Goal: Task Accomplishment & Management: Use online tool/utility

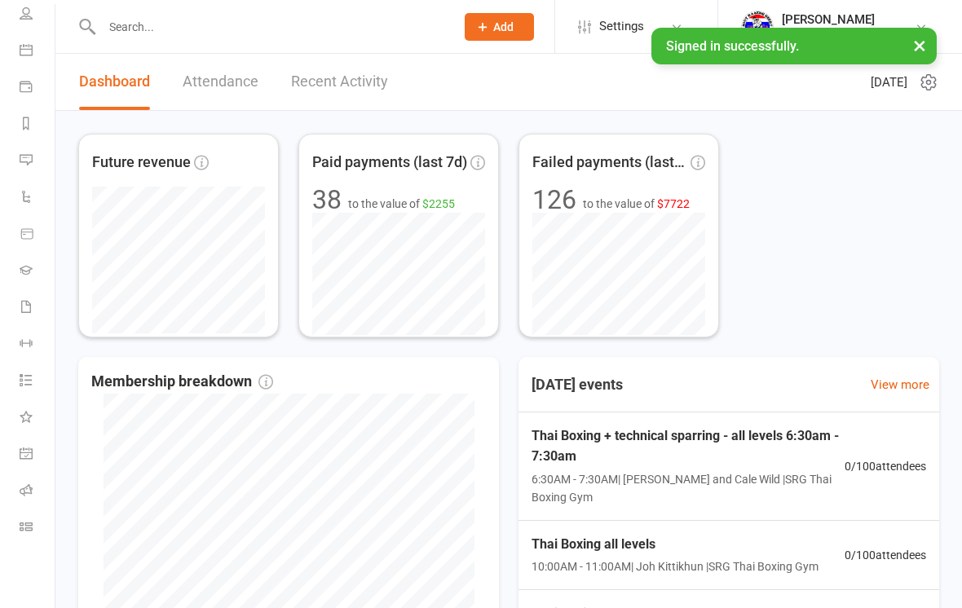
scroll to position [123, 0]
click at [29, 537] on link "Class check-in" at bounding box center [38, 528] width 37 height 37
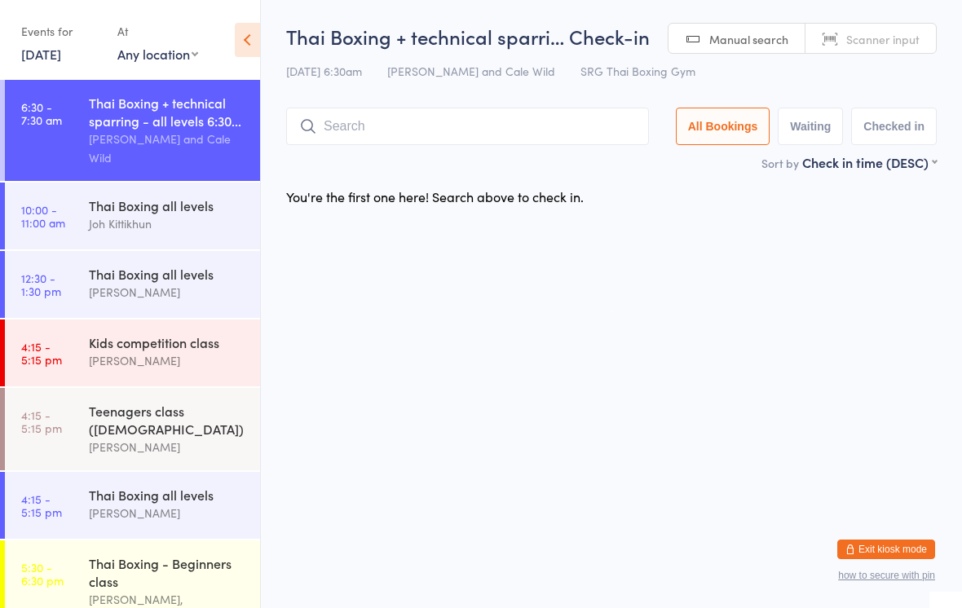
click at [479, 95] on div "Thai Boxing + technical sparri… Check-in [DATE] 6:30am [PERSON_NAME] and Cale W…" at bounding box center [611, 88] width 650 height 130
click at [480, 115] on input "search" at bounding box center [467, 126] width 363 height 37
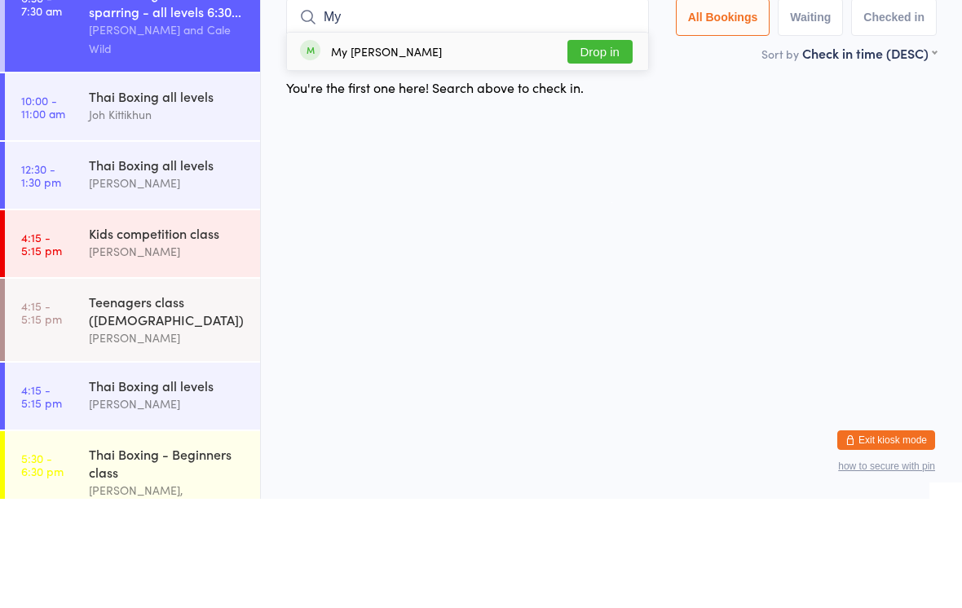
type input "My"
click at [556, 142] on div "My [PERSON_NAME] Drop in" at bounding box center [467, 160] width 361 height 37
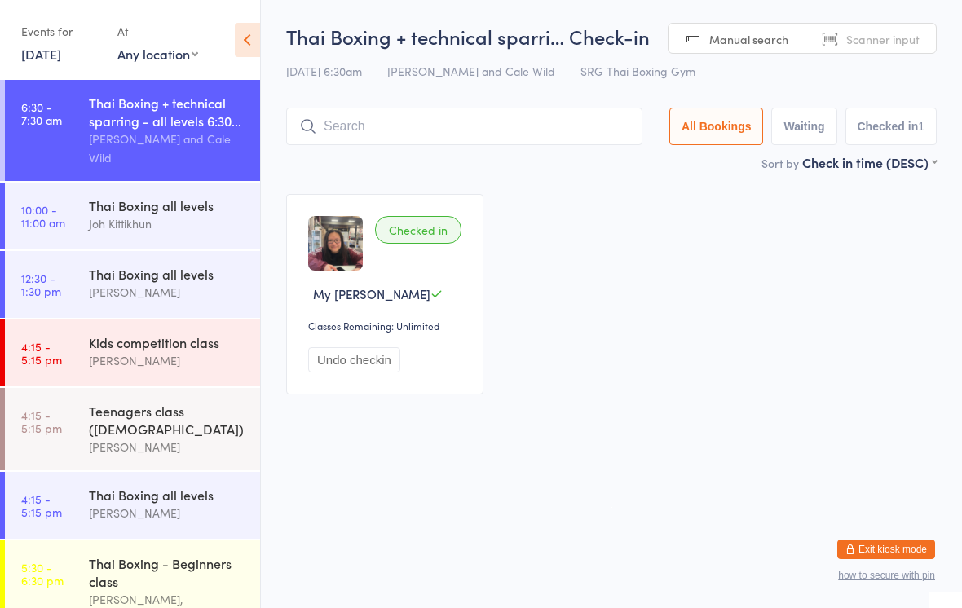
click at [390, 134] on input "search" at bounding box center [464, 126] width 356 height 37
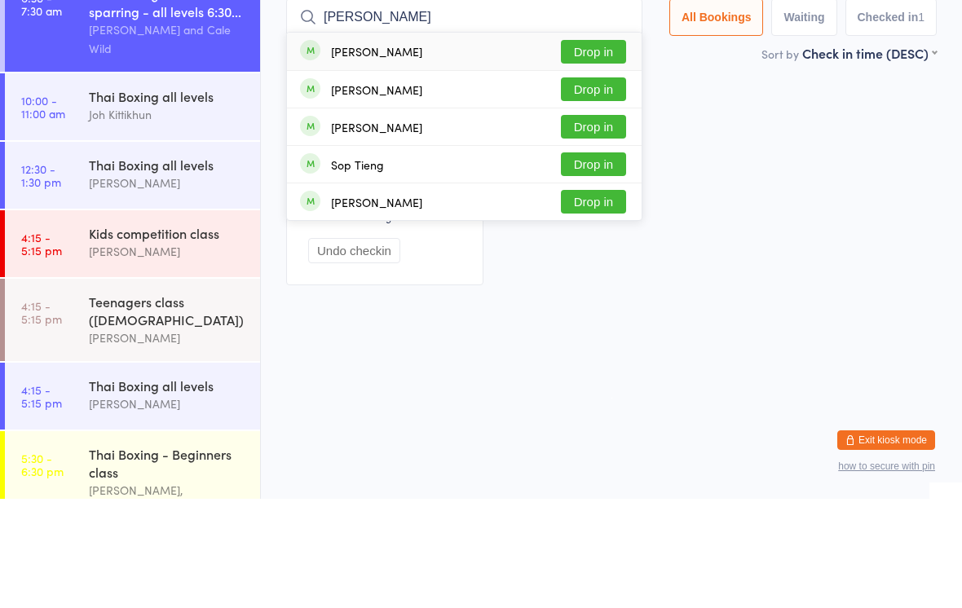
type input "[PERSON_NAME]"
click at [607, 149] on button "Drop in" at bounding box center [593, 161] width 65 height 24
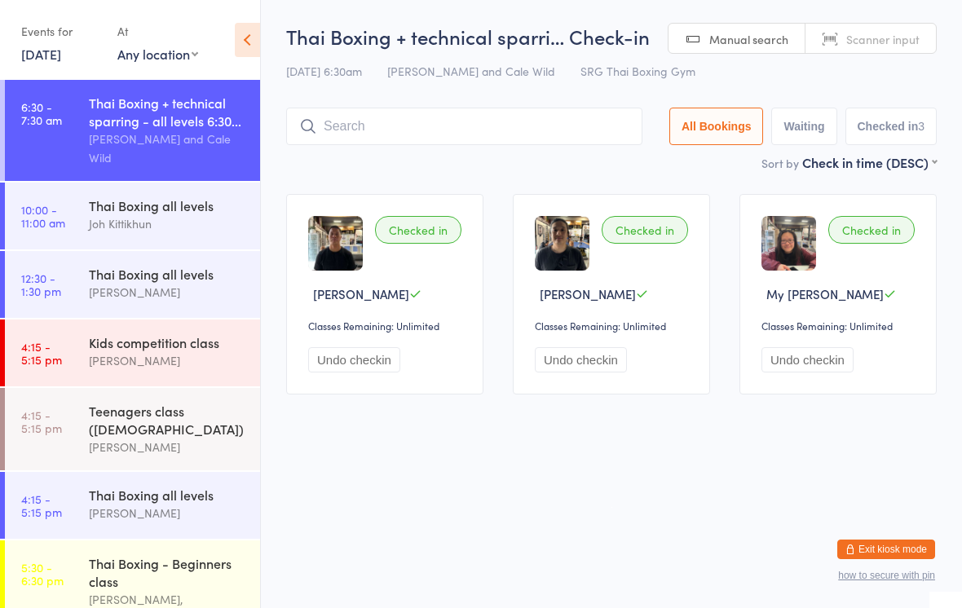
click at [367, 126] on input "search" at bounding box center [464, 126] width 356 height 37
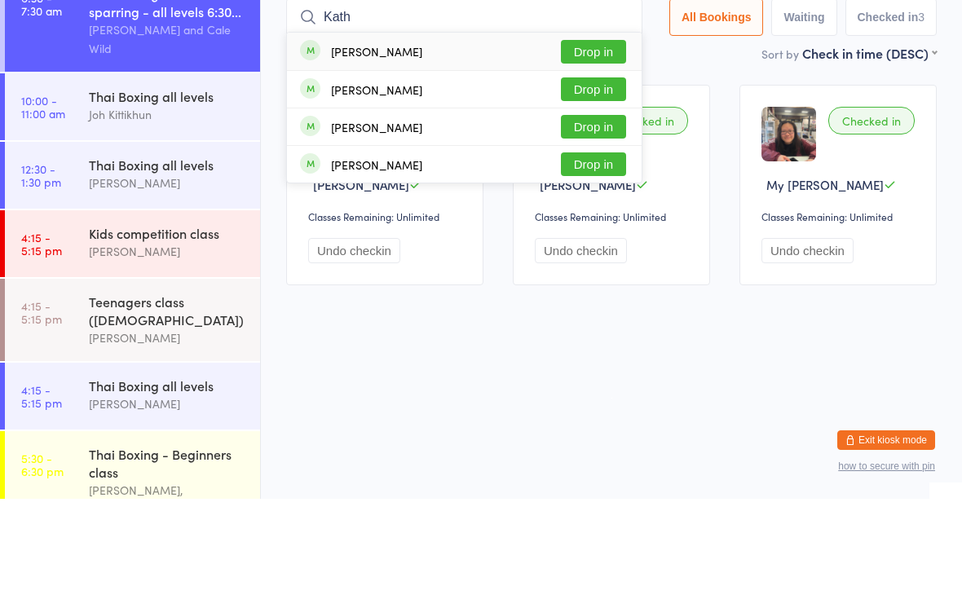
type input "Kath"
click at [588, 149] on button "Drop in" at bounding box center [593, 161] width 65 height 24
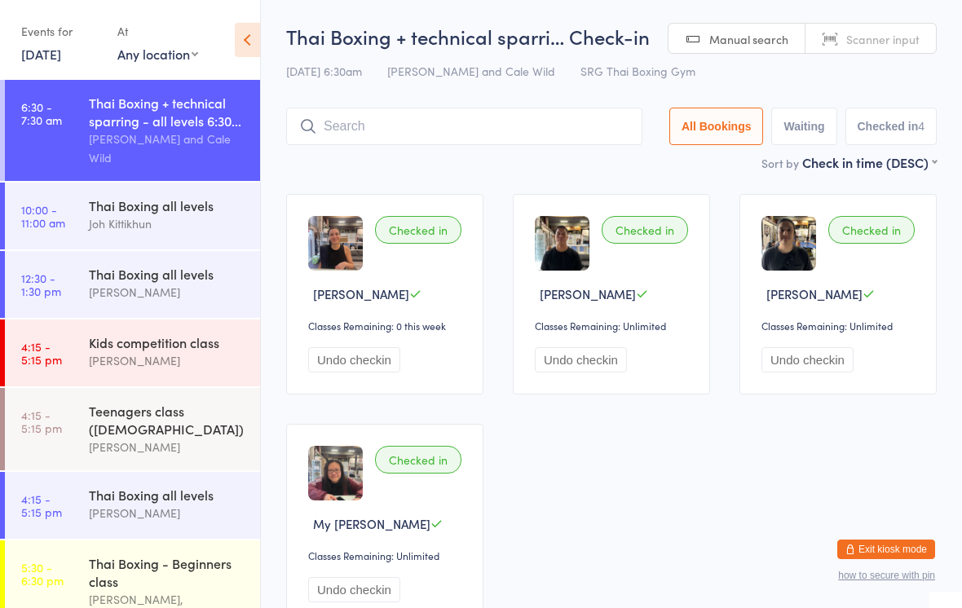
click at [367, 136] on input "search" at bounding box center [464, 126] width 356 height 37
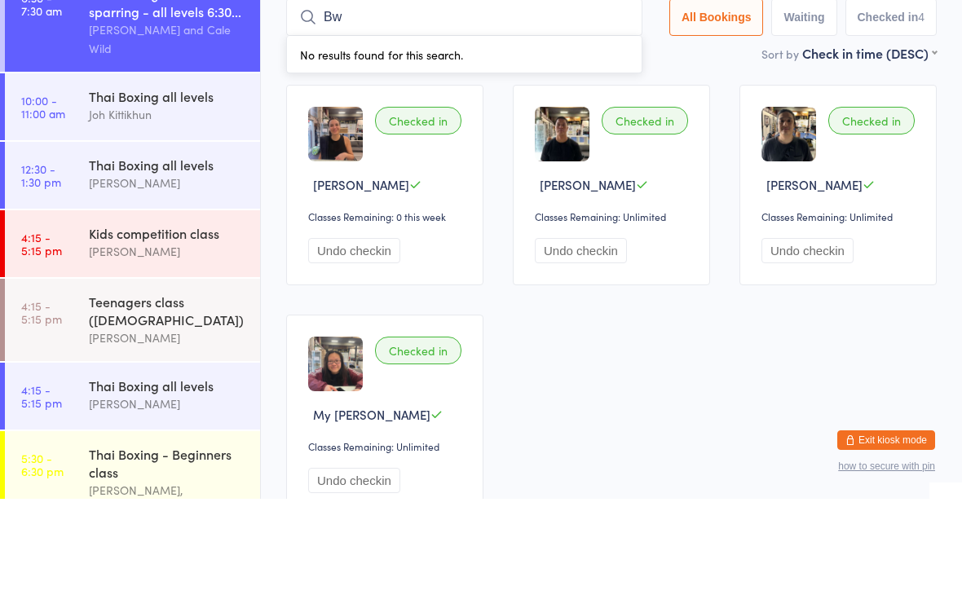
type input "B"
type input "Webb"
click at [604, 149] on button "Drop in" at bounding box center [593, 161] width 65 height 24
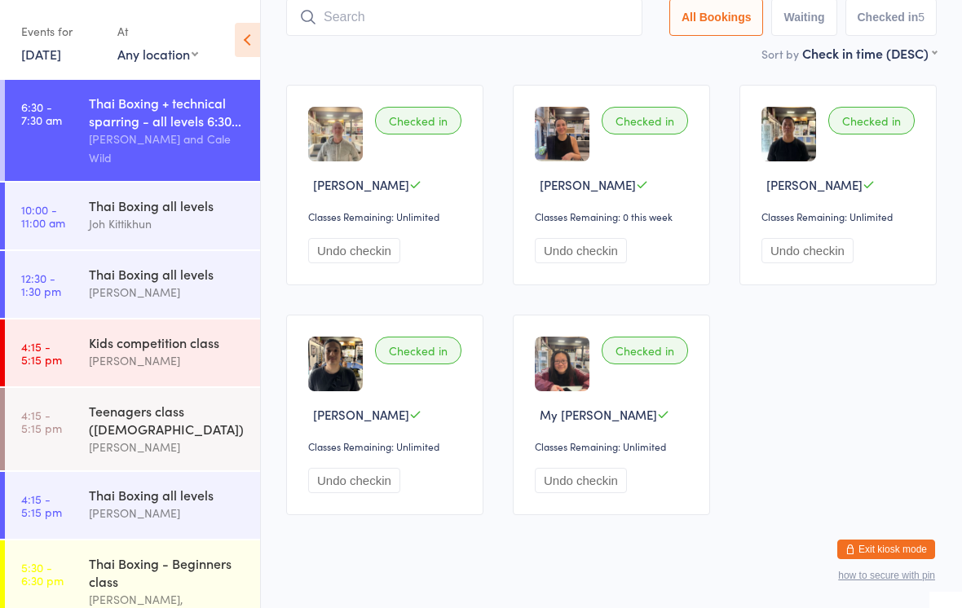
click at [379, 13] on input "search" at bounding box center [464, 16] width 356 height 37
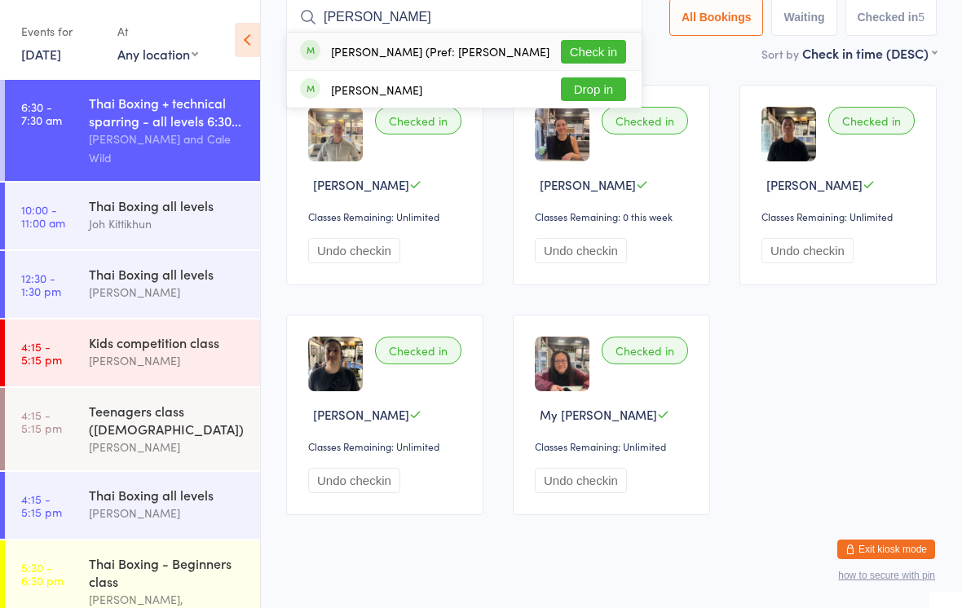
type input "Jean"
click at [582, 54] on button "Check in" at bounding box center [593, 52] width 65 height 24
